Goal: Transaction & Acquisition: Purchase product/service

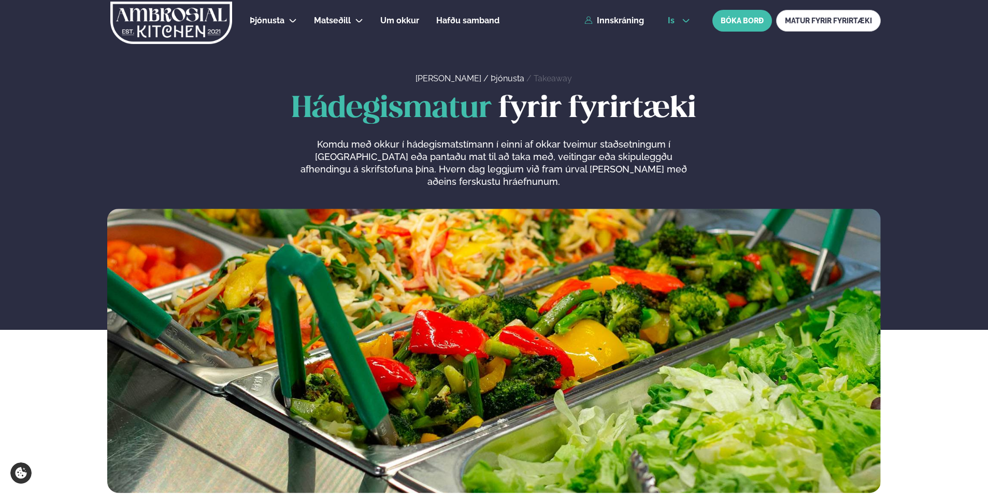
drag, startPoint x: 0, startPoint y: 0, endPoint x: 675, endPoint y: 23, distance: 675.1
click at [675, 23] on span "is" at bounding box center [673, 21] width 10 height 8
click at [675, 38] on link "en" at bounding box center [679, 39] width 39 height 21
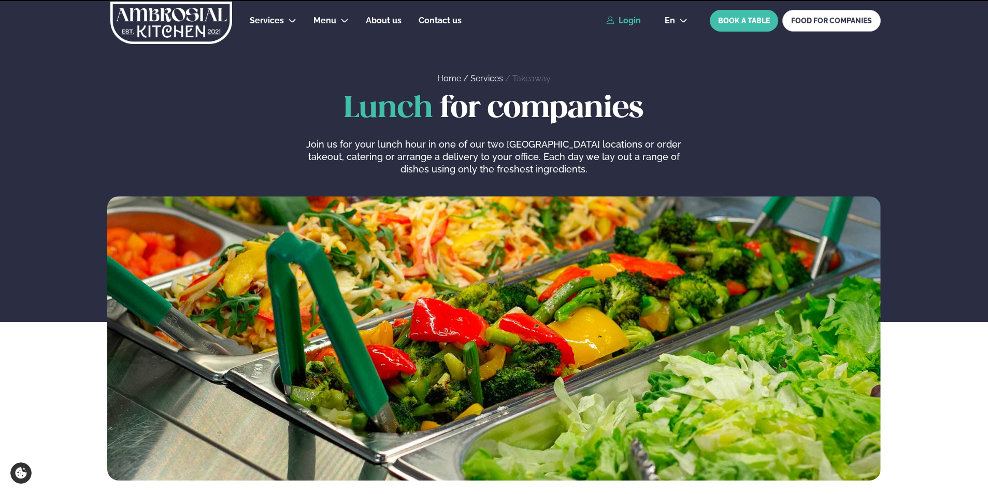
click at [624, 21] on link "Login" at bounding box center [623, 20] width 35 height 9
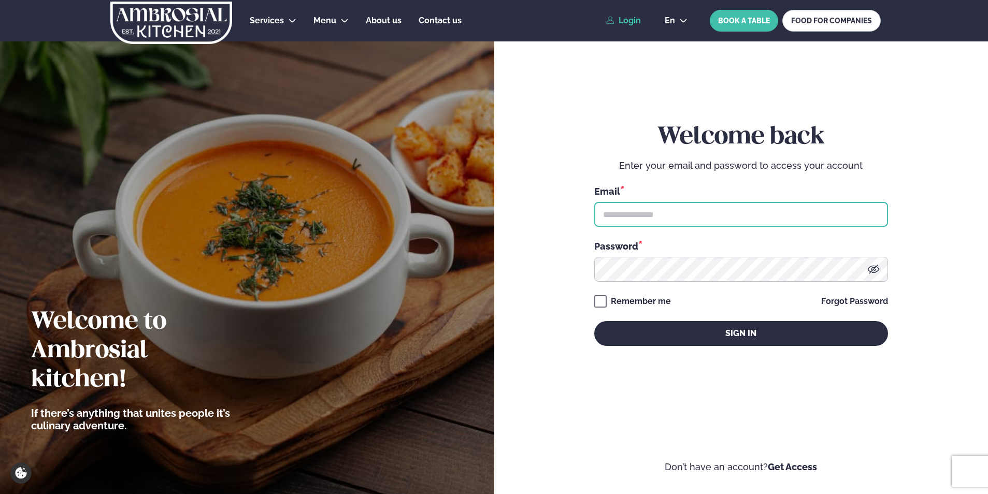
type input "**********"
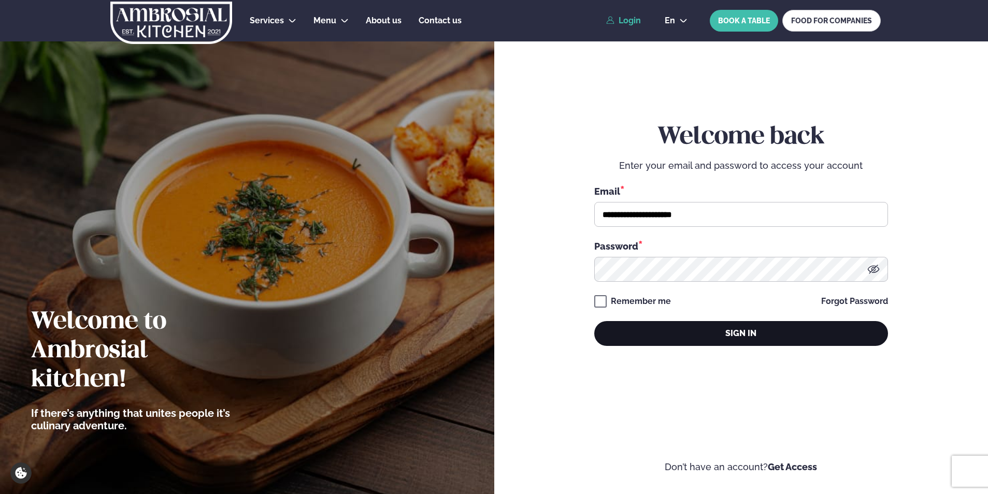
click at [718, 336] on button "Sign in" at bounding box center [741, 333] width 294 height 25
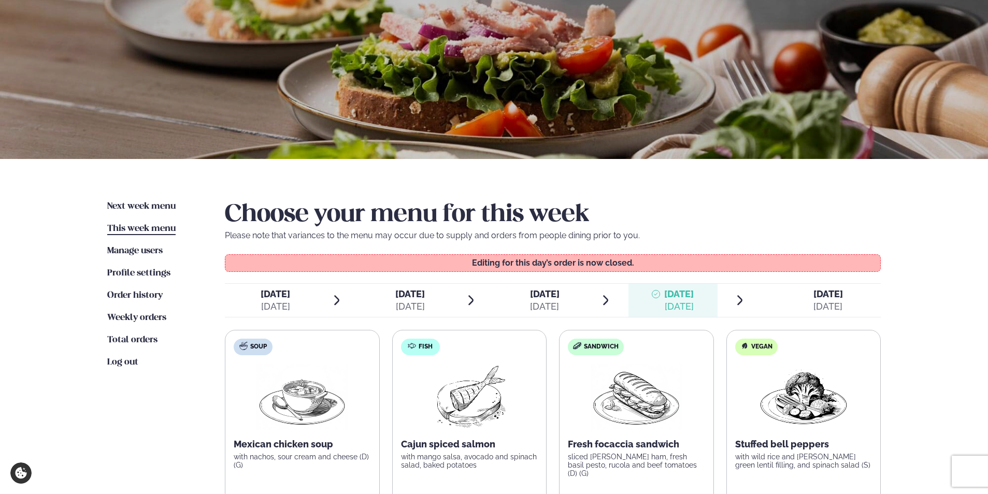
scroll to position [155, 0]
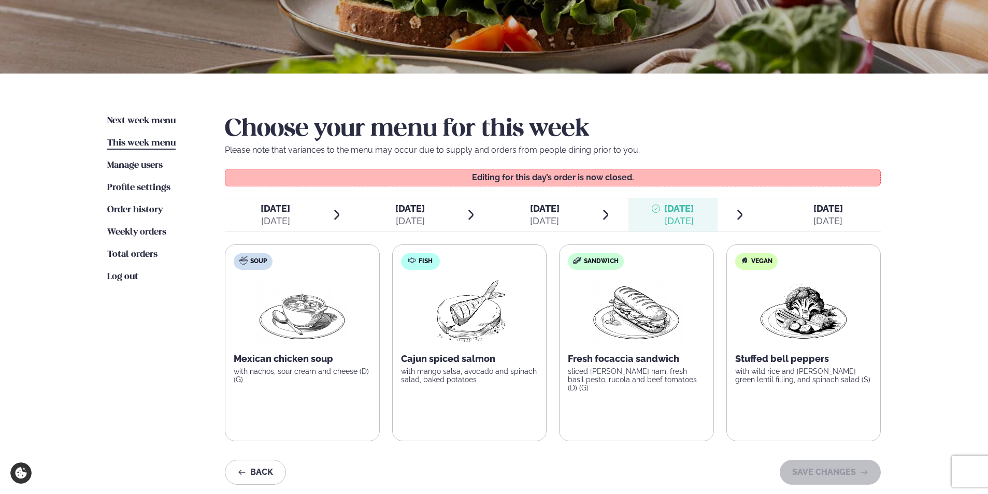
click at [845, 221] on span "[DATE] [DATE]" at bounding box center [822, 214] width 118 height 33
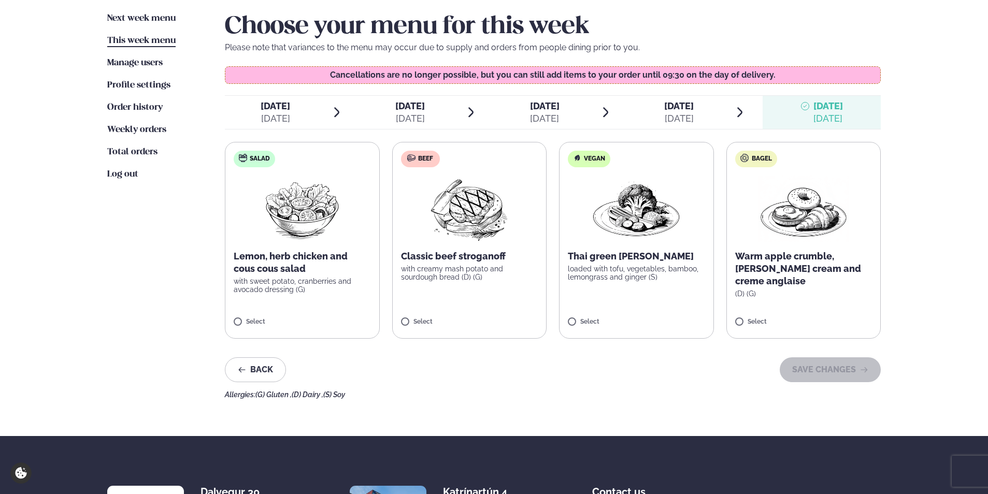
scroll to position [259, 0]
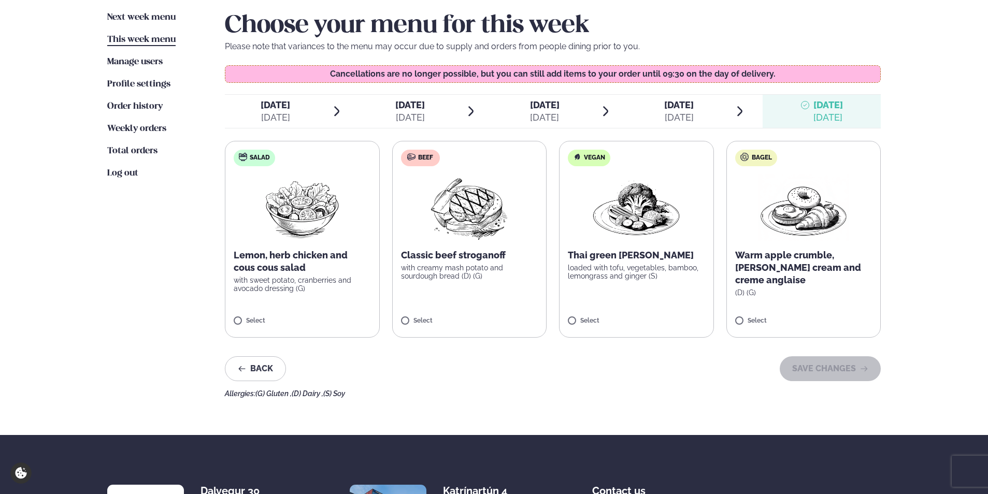
click at [492, 286] on label "Beef Classic beef stroganoff with creamy mash potato and sourdough bread (D) (G…" at bounding box center [469, 239] width 155 height 197
click at [505, 314] on div at bounding box center [499, 316] width 39 height 21
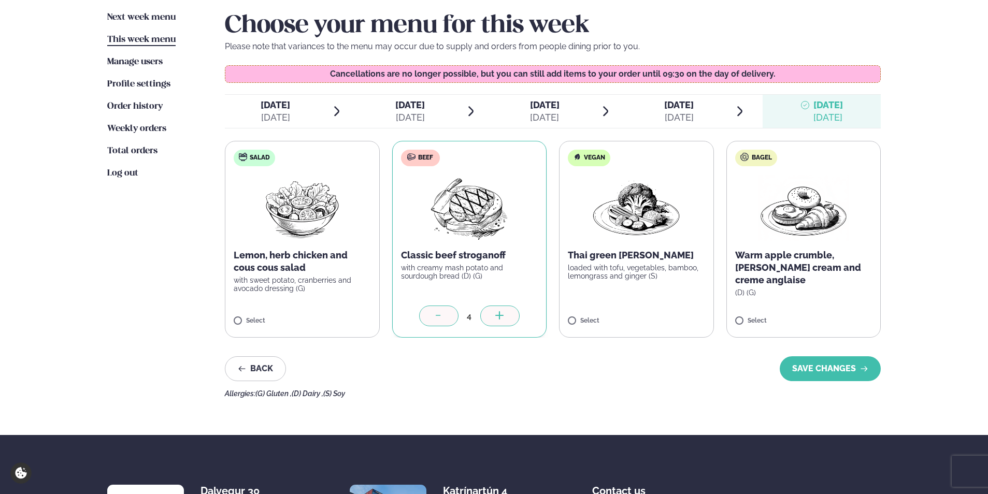
click at [505, 314] on div at bounding box center [499, 316] width 39 height 21
click at [320, 286] on p "with sweet potato, cranberries and avocado dressing (G)" at bounding box center [302, 284] width 137 height 17
click at [333, 316] on icon at bounding box center [332, 315] width 8 height 1
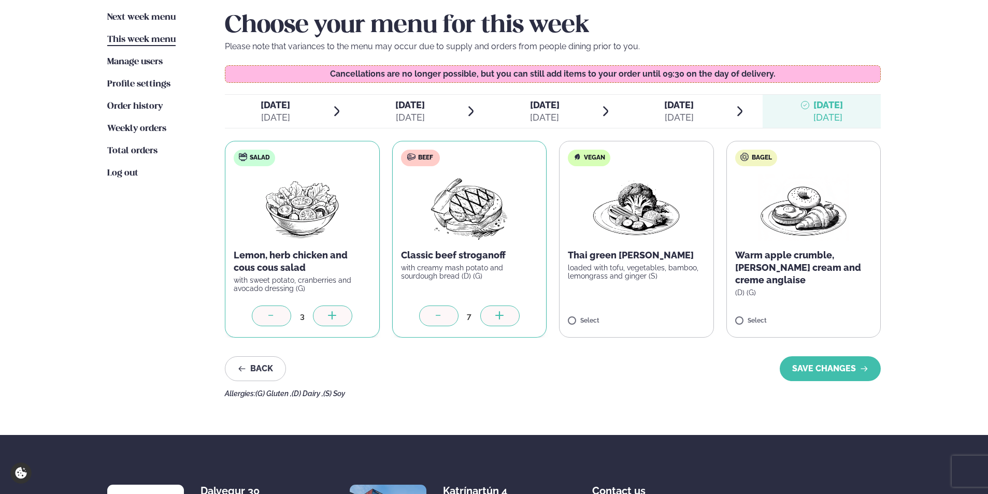
click at [596, 305] on label "Vegan Thai green [PERSON_NAME] loaded with tofu, vegetables, bamboo, lemongrass…" at bounding box center [636, 239] width 155 height 197
click at [833, 365] on button "SAVE CHANGES" at bounding box center [830, 369] width 101 height 25
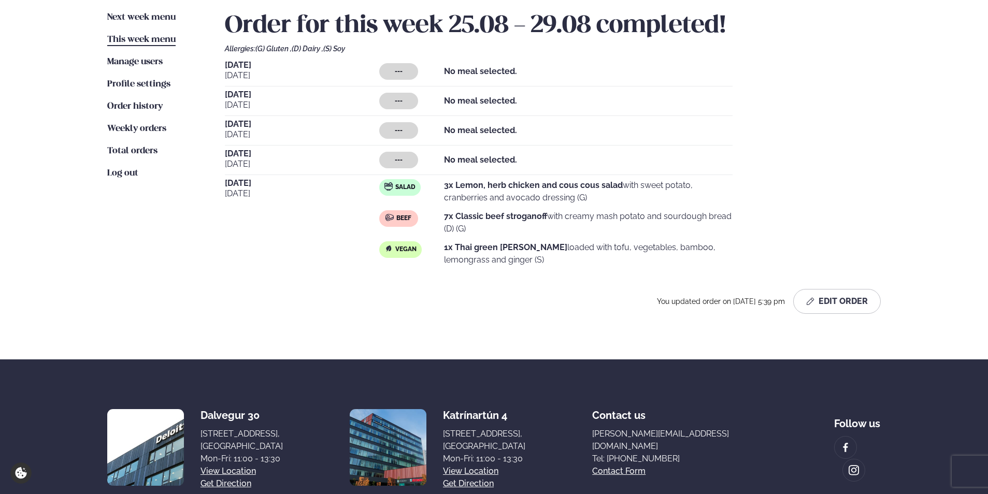
click at [846, 145] on div "[DATE] --- No meal selected. [DATE] --- No meal selected. [DATE] --- No meal se…" at bounding box center [553, 165] width 656 height 209
